Goal: Use online tool/utility: Utilize a website feature to perform a specific function

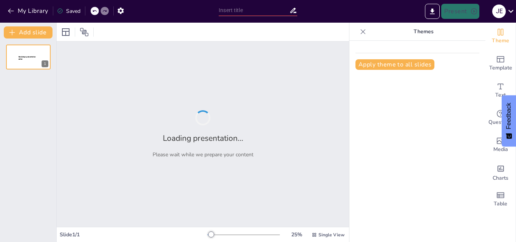
type input "Desafíos y Oportunidades en el Sistema Educativo Actual"
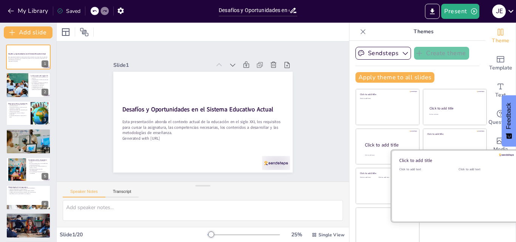
scroll to position [2, 0]
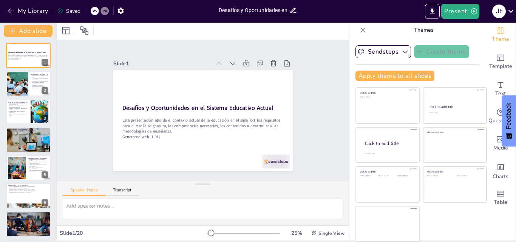
checkbox input "true"
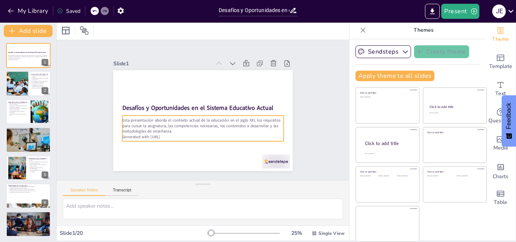
checkbox input "true"
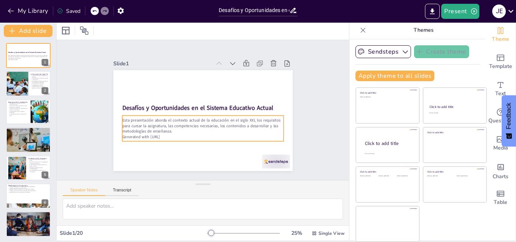
checkbox input "true"
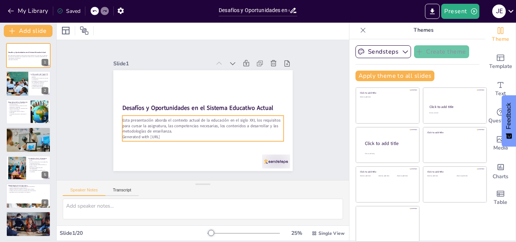
checkbox input "true"
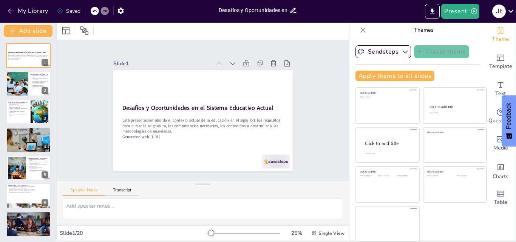
checkbox input "true"
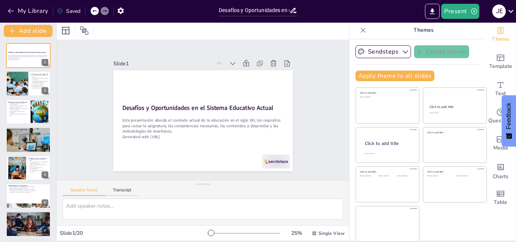
checkbox input "true"
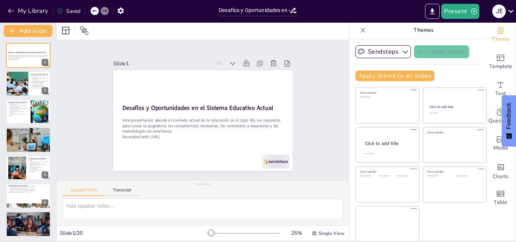
checkbox input "true"
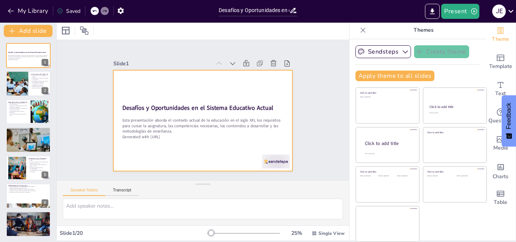
checkbox input "true"
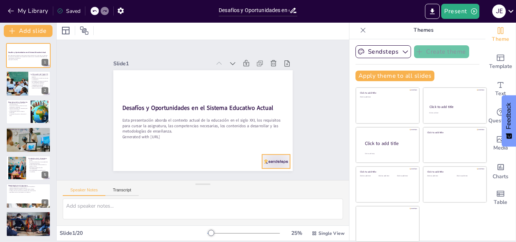
checkbox input "true"
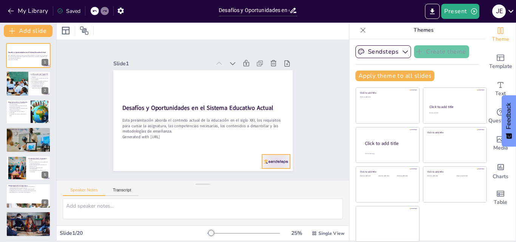
checkbox input "true"
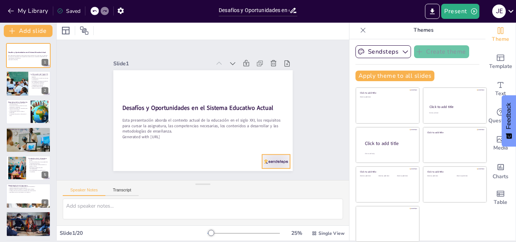
checkbox input "true"
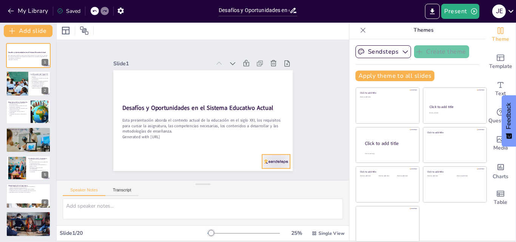
checkbox input "true"
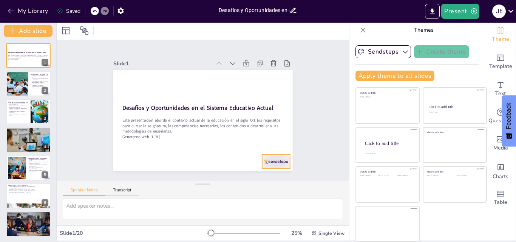
checkbox input "true"
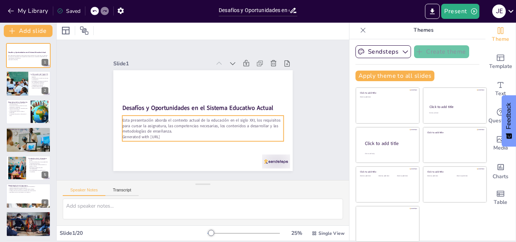
checkbox input "true"
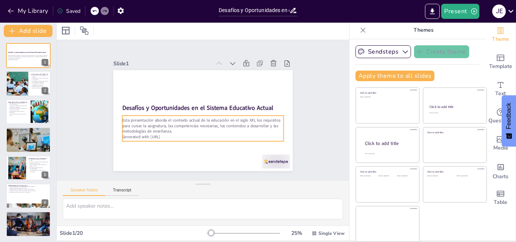
checkbox input "true"
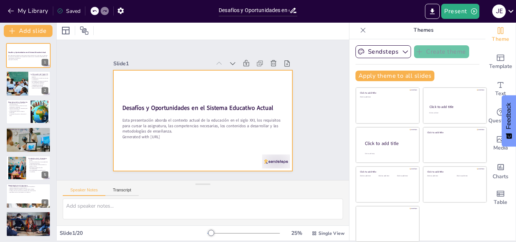
checkbox input "true"
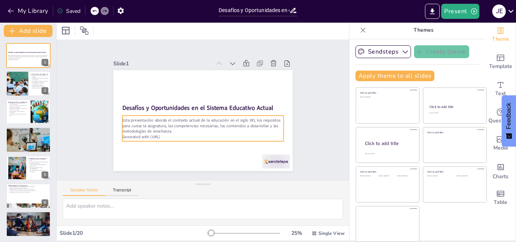
checkbox input "true"
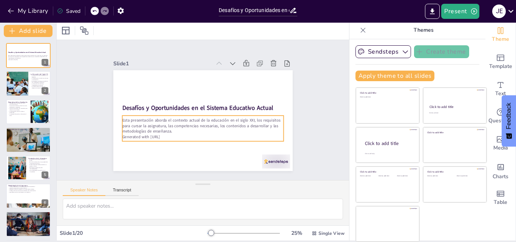
checkbox input "true"
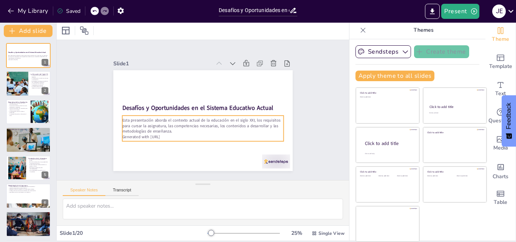
checkbox input "true"
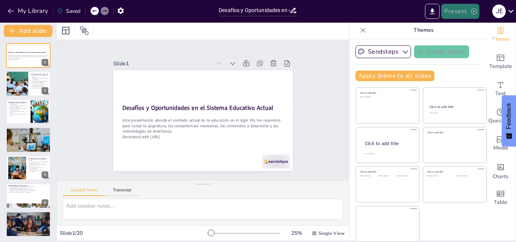
click at [457, 14] on button "Present" at bounding box center [461, 11] width 38 height 15
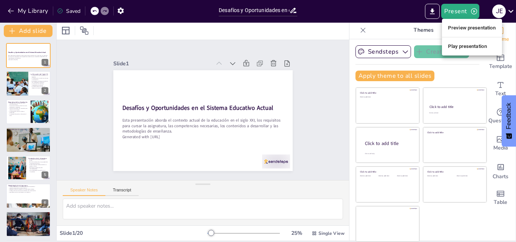
click at [470, 50] on li "Play presentation" at bounding box center [472, 46] width 60 height 12
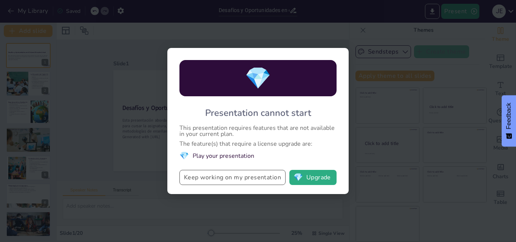
click at [251, 181] on button "Keep working on my presentation" at bounding box center [233, 177] width 106 height 15
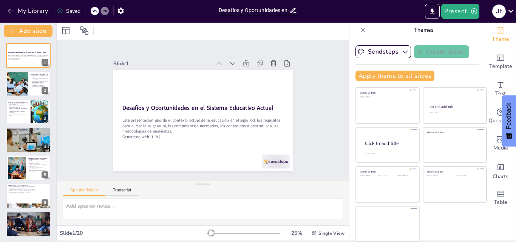
checkbox input "true"
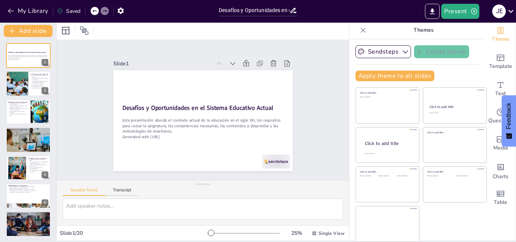
checkbox input "true"
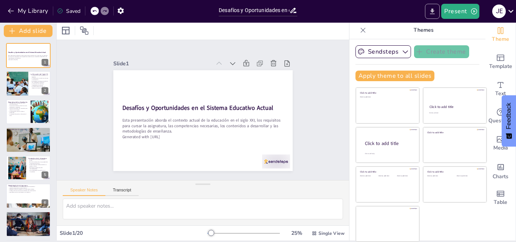
click at [432, 11] on icon "Export to PowerPoint" at bounding box center [433, 11] width 5 height 6
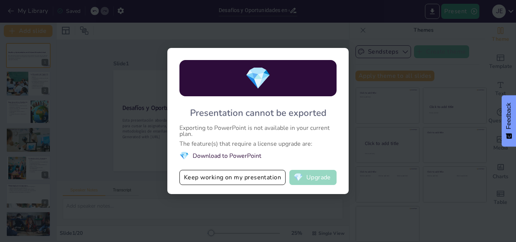
click at [313, 180] on button "💎 Upgrade" at bounding box center [313, 177] width 47 height 15
checkbox input "true"
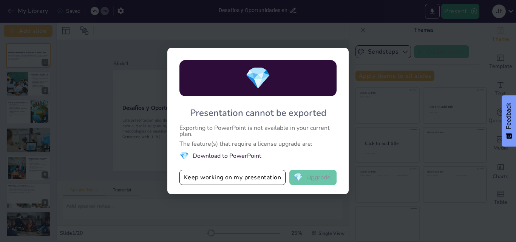
checkbox input "true"
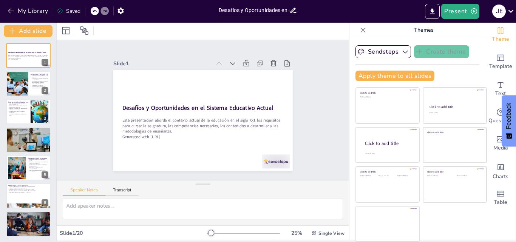
checkbox input "true"
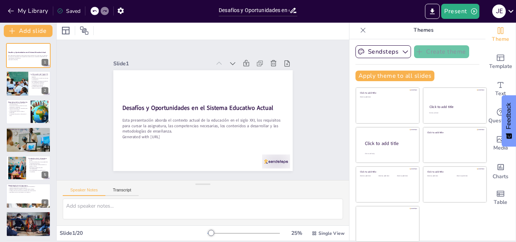
checkbox input "true"
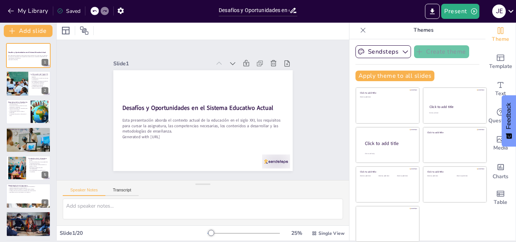
checkbox input "true"
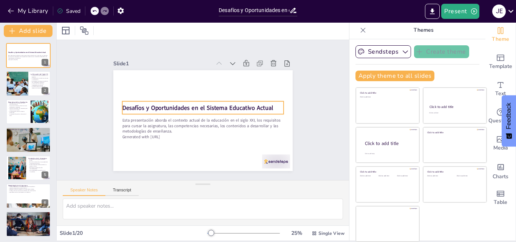
checkbox input "true"
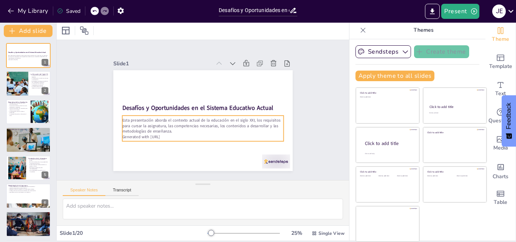
checkbox input "true"
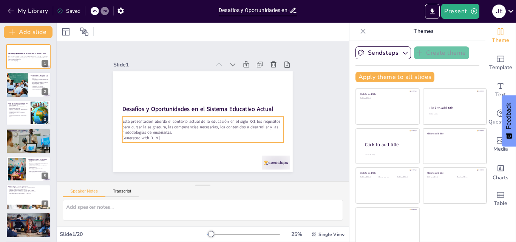
checkbox input "true"
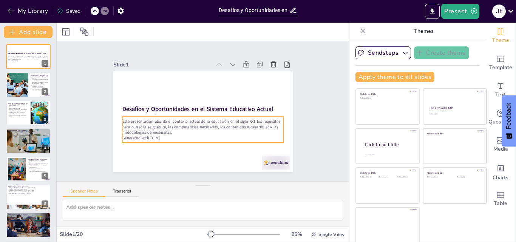
checkbox input "true"
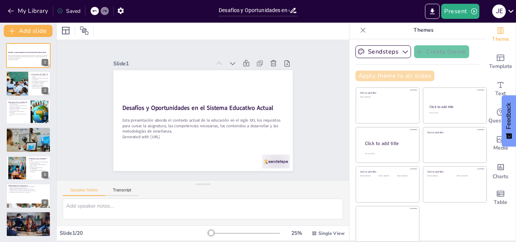
click at [404, 79] on button "Apply theme to all slides" at bounding box center [395, 76] width 79 height 11
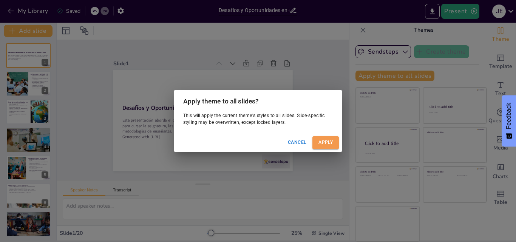
click at [332, 142] on button "Apply" at bounding box center [326, 142] width 26 height 12
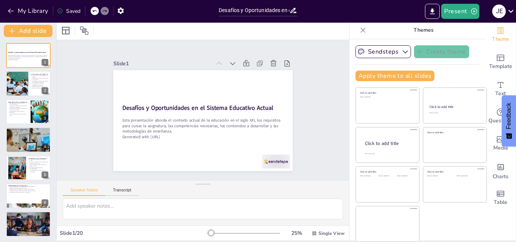
checkbox input "true"
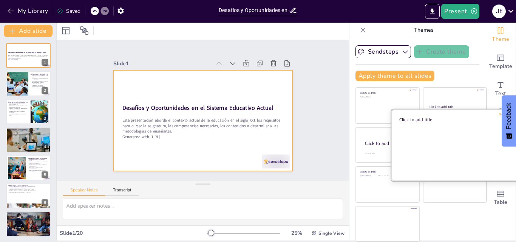
checkbox input "true"
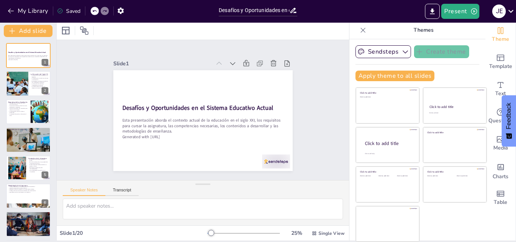
checkbox input "true"
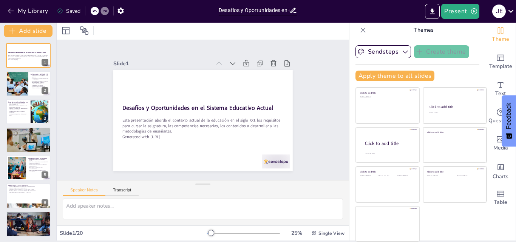
checkbox input "true"
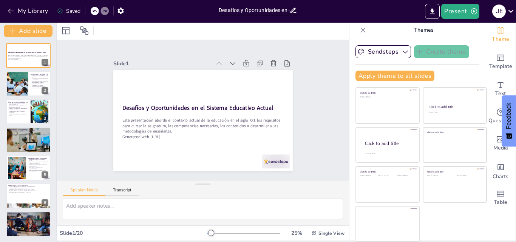
checkbox input "true"
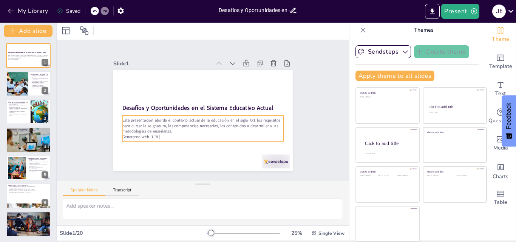
checkbox input "true"
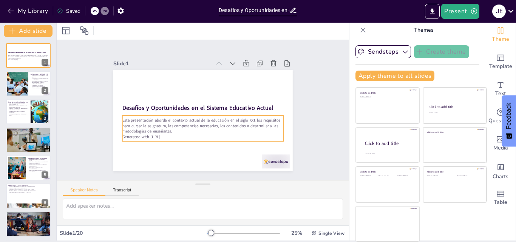
checkbox input "true"
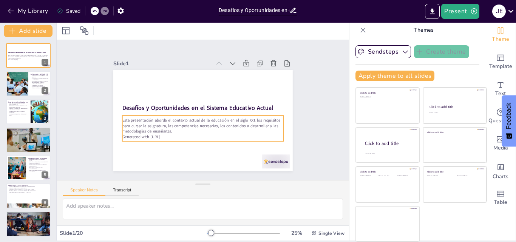
checkbox input "true"
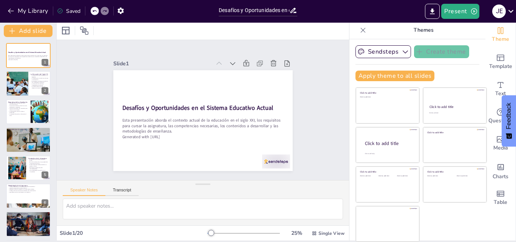
checkbox input "true"
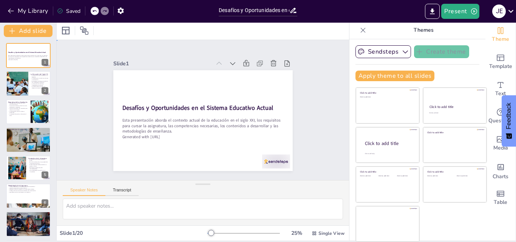
click at [301, 66] on div "Slide 1 Desafíos y Oportunidades en el Sistema Educativo Actual Esta presentaci…" at bounding box center [202, 110] width 253 height 217
checkbox input "true"
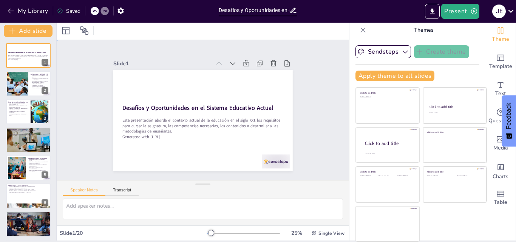
checkbox input "true"
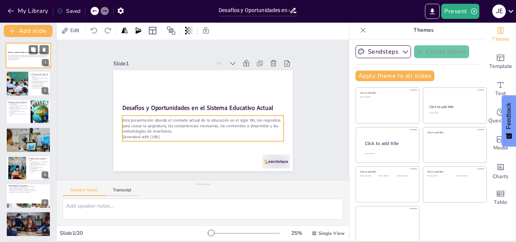
click at [24, 58] on p "Esta presentación aborda el contexto actual de la educación en el siglo XXI, lo…" at bounding box center [28, 57] width 41 height 4
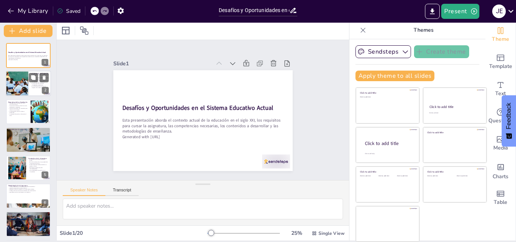
click at [20, 84] on div at bounding box center [17, 84] width 50 height 26
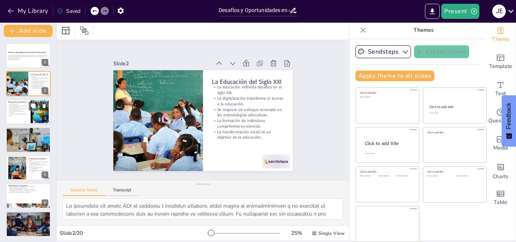
click at [21, 111] on p "La participación activa en clase es promovida." at bounding box center [18, 112] width 20 height 3
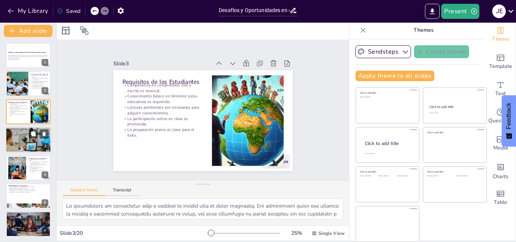
click at [22, 138] on div at bounding box center [28, 140] width 45 height 30
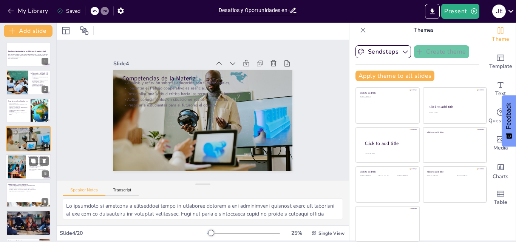
click at [26, 171] on div at bounding box center [28, 167] width 45 height 26
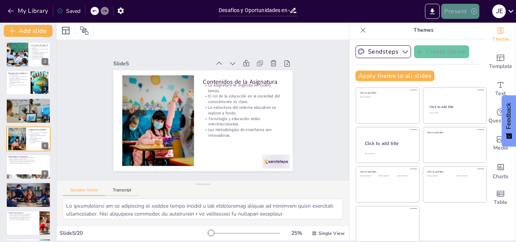
click at [460, 13] on button "Present" at bounding box center [461, 11] width 38 height 15
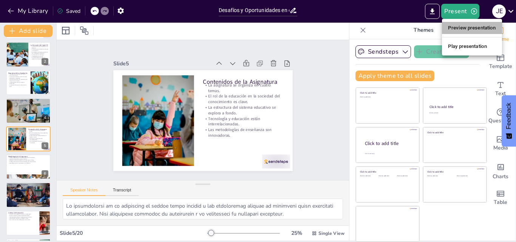
click at [459, 29] on li "Preview presentation" at bounding box center [472, 28] width 60 height 12
